Goal: Task Accomplishment & Management: Manage account settings

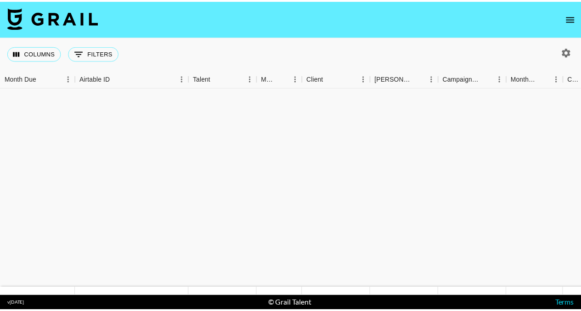
scroll to position [273, 0]
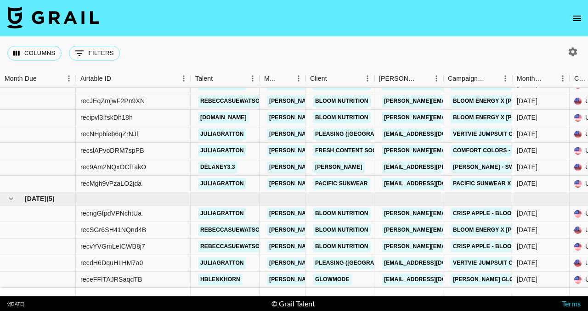
click at [580, 21] on icon "open drawer" at bounding box center [577, 19] width 8 height 6
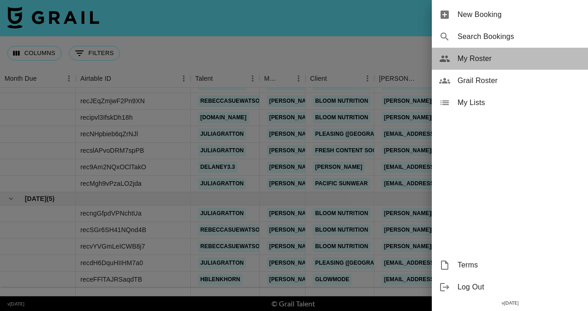
click at [490, 64] on div "My Roster" at bounding box center [510, 59] width 156 height 22
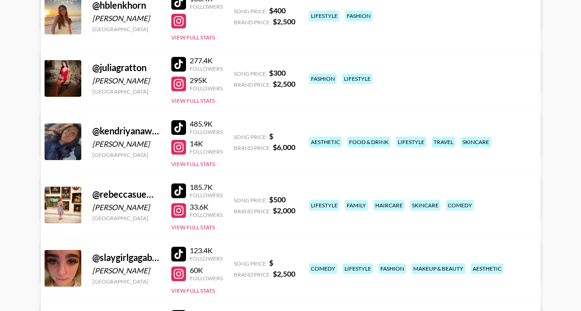
scroll to position [342, 0]
click at [292, 264] on div "Song Price: $" at bounding box center [265, 262] width 62 height 9
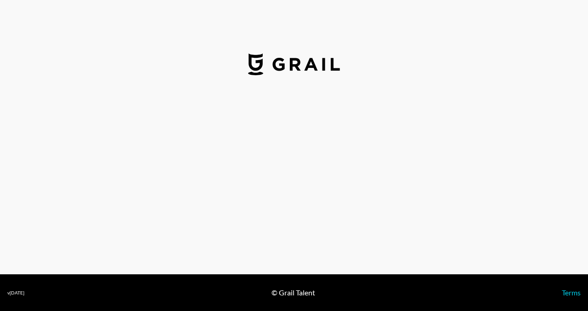
select select "USD"
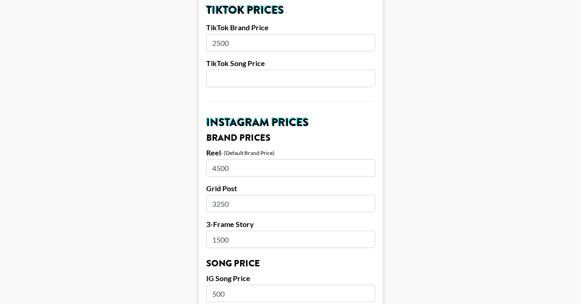
scroll to position [360, 0]
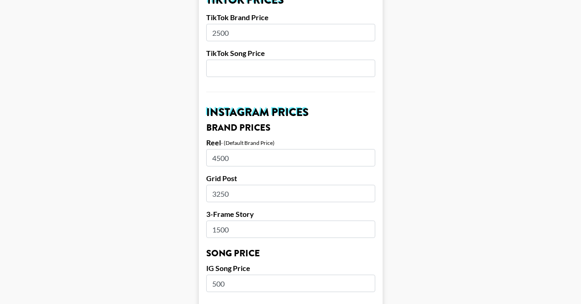
drag, startPoint x: 234, startPoint y: 271, endPoint x: 206, endPoint y: 274, distance: 28.1
click at [206, 274] on form "Airtable ID: recd9zMJ6soC4Xf14 Manager(s) [PERSON_NAME][EMAIL_ADDRESS][PERSON_N…" at bounding box center [291, 270] width 184 height 1156
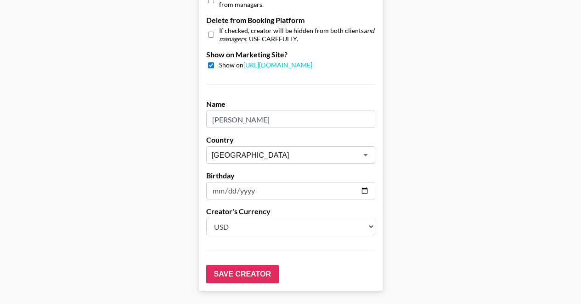
scroll to position [941, 0]
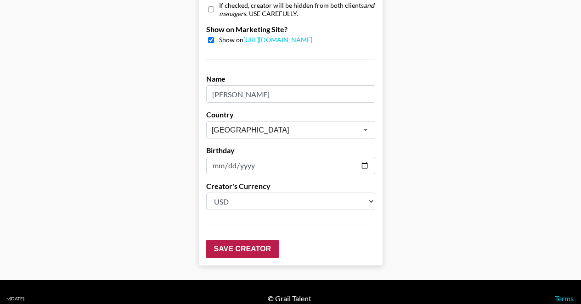
type input "600"
click at [251, 240] on input "Save Creator" at bounding box center [242, 249] width 73 height 18
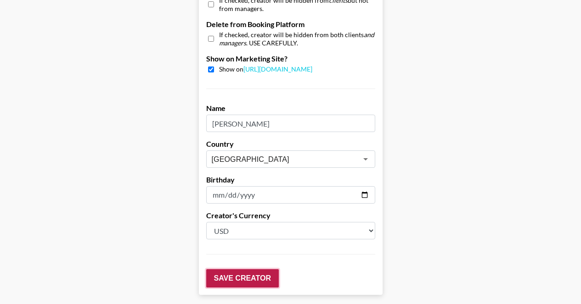
scroll to position [971, 0]
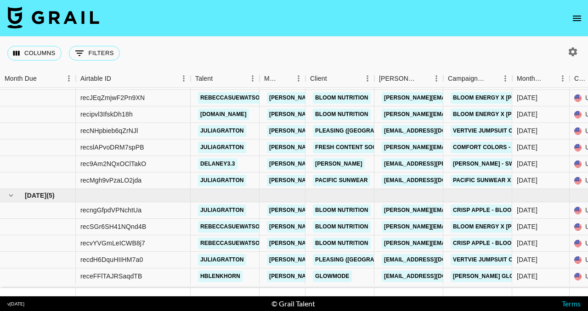
scroll to position [273, 0]
